Goal: Navigation & Orientation: Find specific page/section

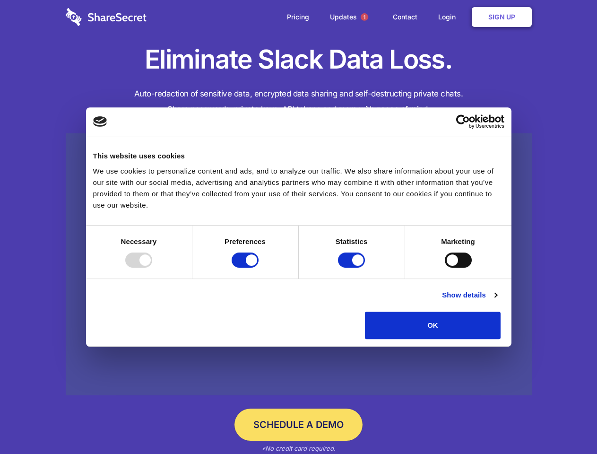
click at [152, 268] on div at bounding box center [138, 260] width 27 height 15
click at [259, 268] on input "Preferences" at bounding box center [245, 260] width 27 height 15
checkbox input "false"
click at [353, 268] on input "Statistics" at bounding box center [351, 260] width 27 height 15
checkbox input "false"
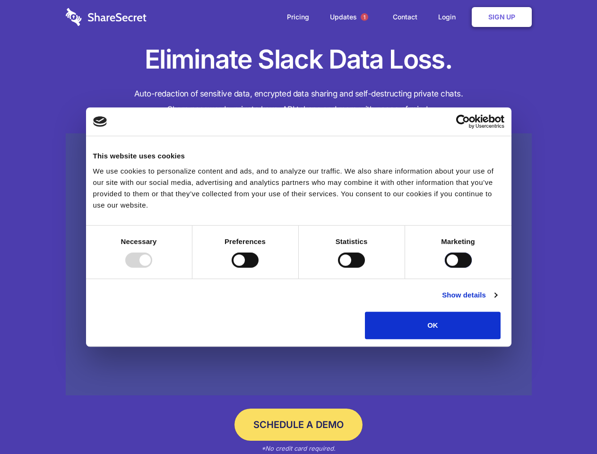
click at [445, 268] on input "Marketing" at bounding box center [458, 260] width 27 height 15
checkbox input "true"
click at [497, 301] on link "Show details" at bounding box center [469, 294] width 55 height 11
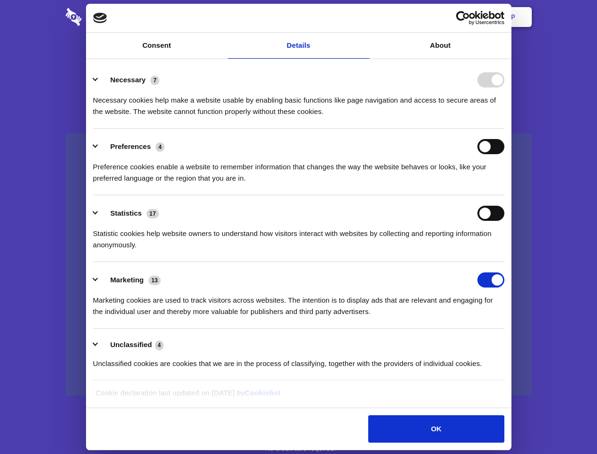
click at [505, 129] on li "Necessary 7 Necessary cookies help make a website usable by enabling basic func…" at bounding box center [298, 95] width 411 height 67
click at [364, 17] on span "1" at bounding box center [365, 17] width 8 height 8
